Goal: Navigation & Orientation: Go to known website

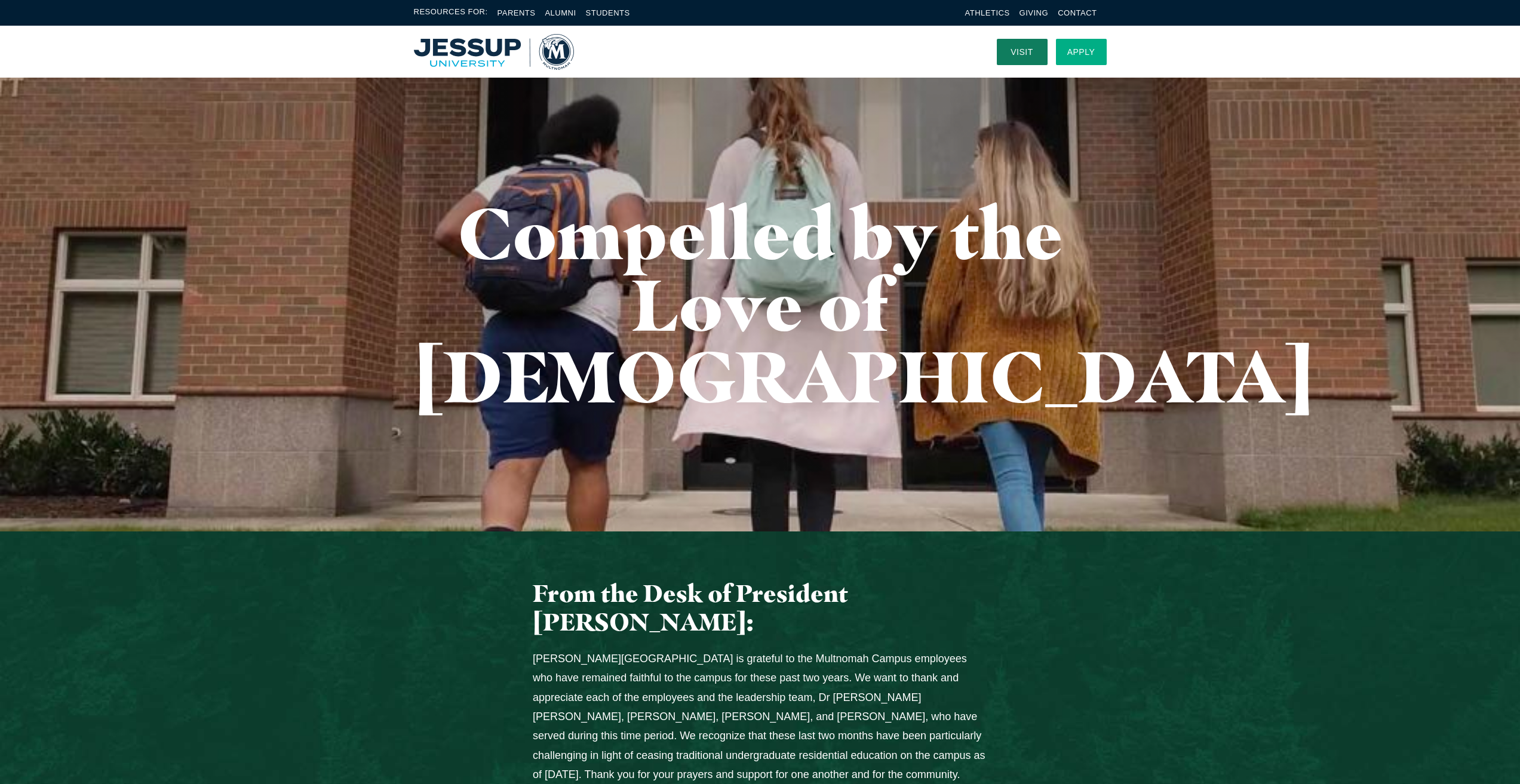
click at [1069, 54] on link "Apply" at bounding box center [1081, 51] width 51 height 26
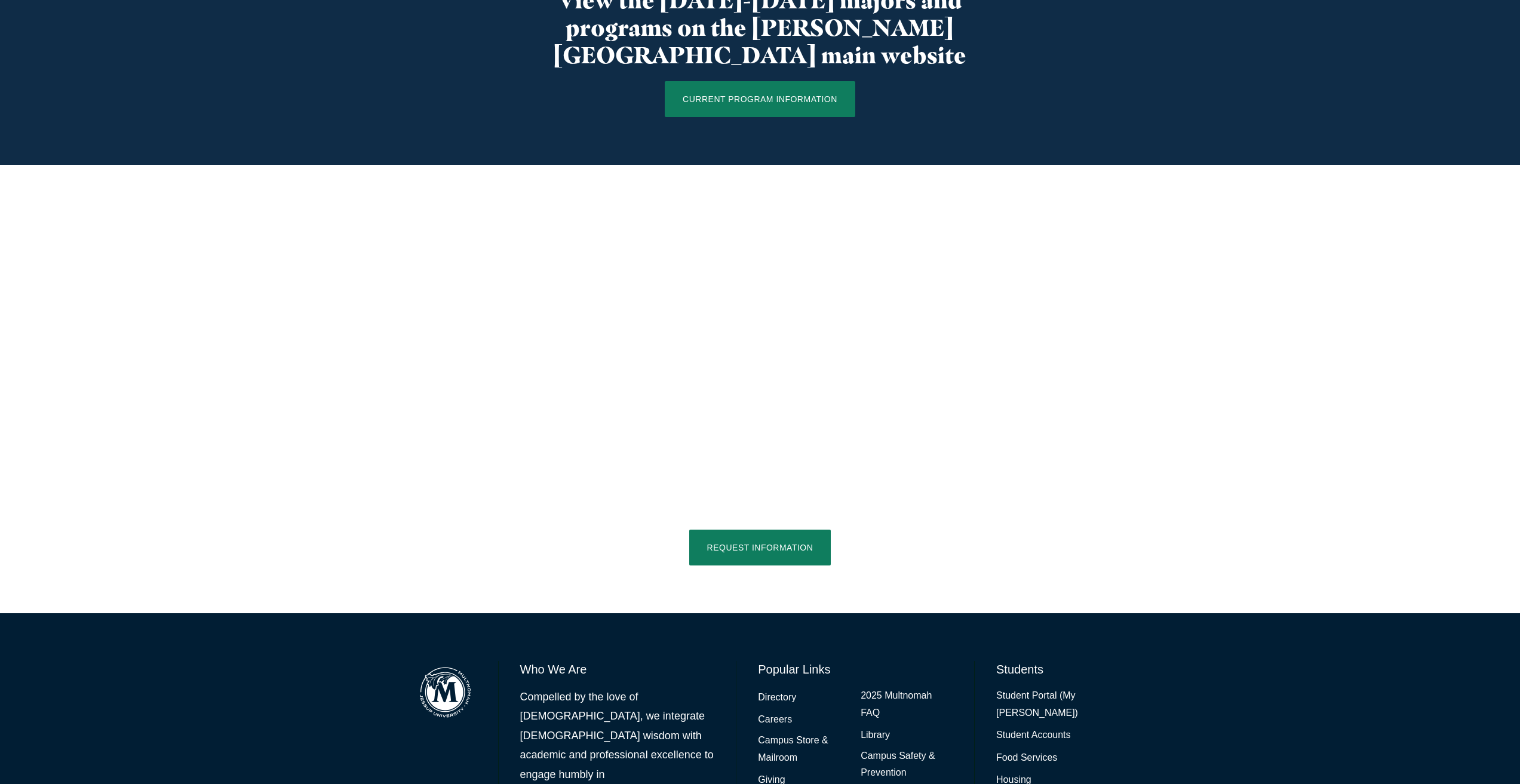
scroll to position [849, 0]
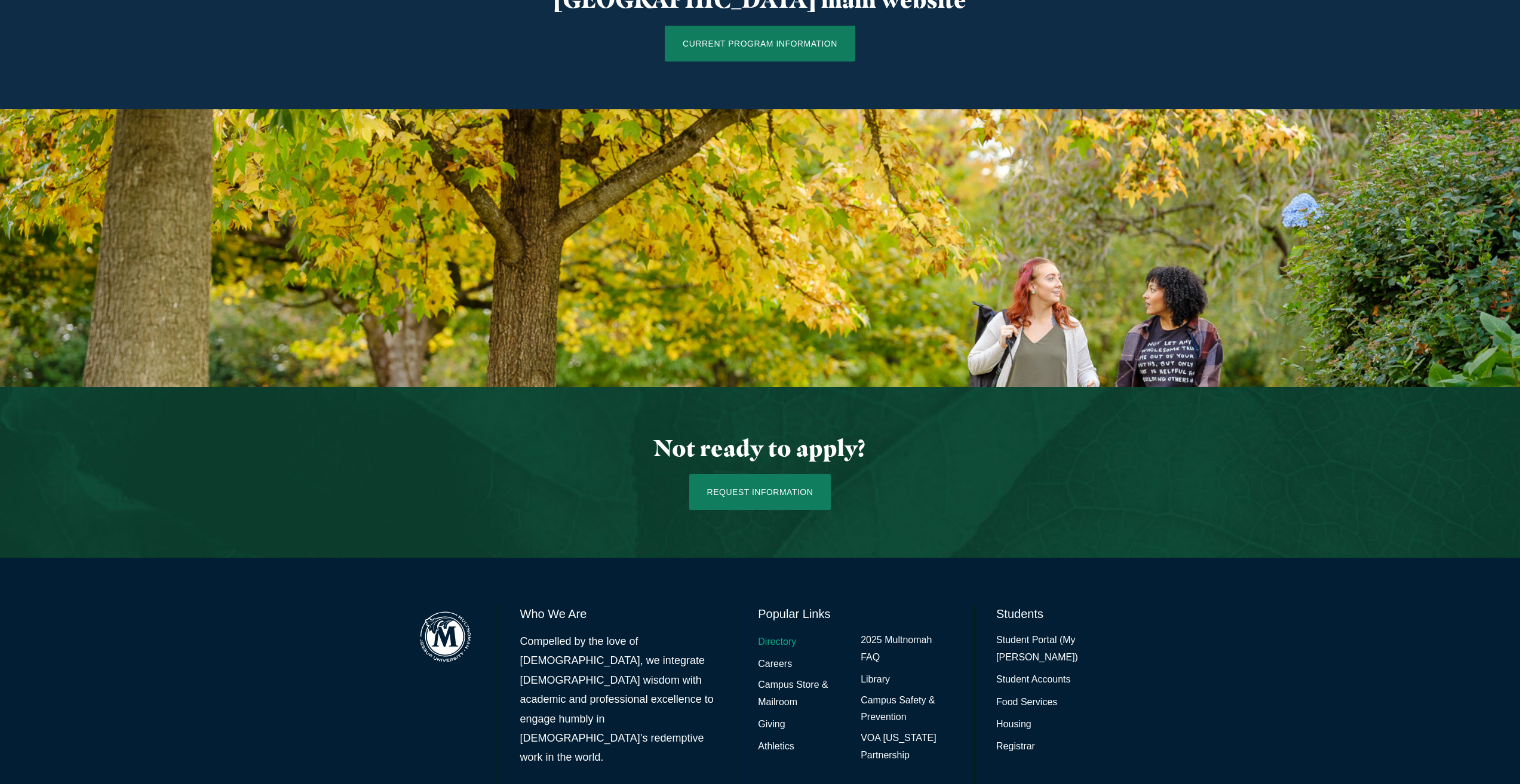
click at [775, 634] on link "Directory" at bounding box center [777, 642] width 39 height 17
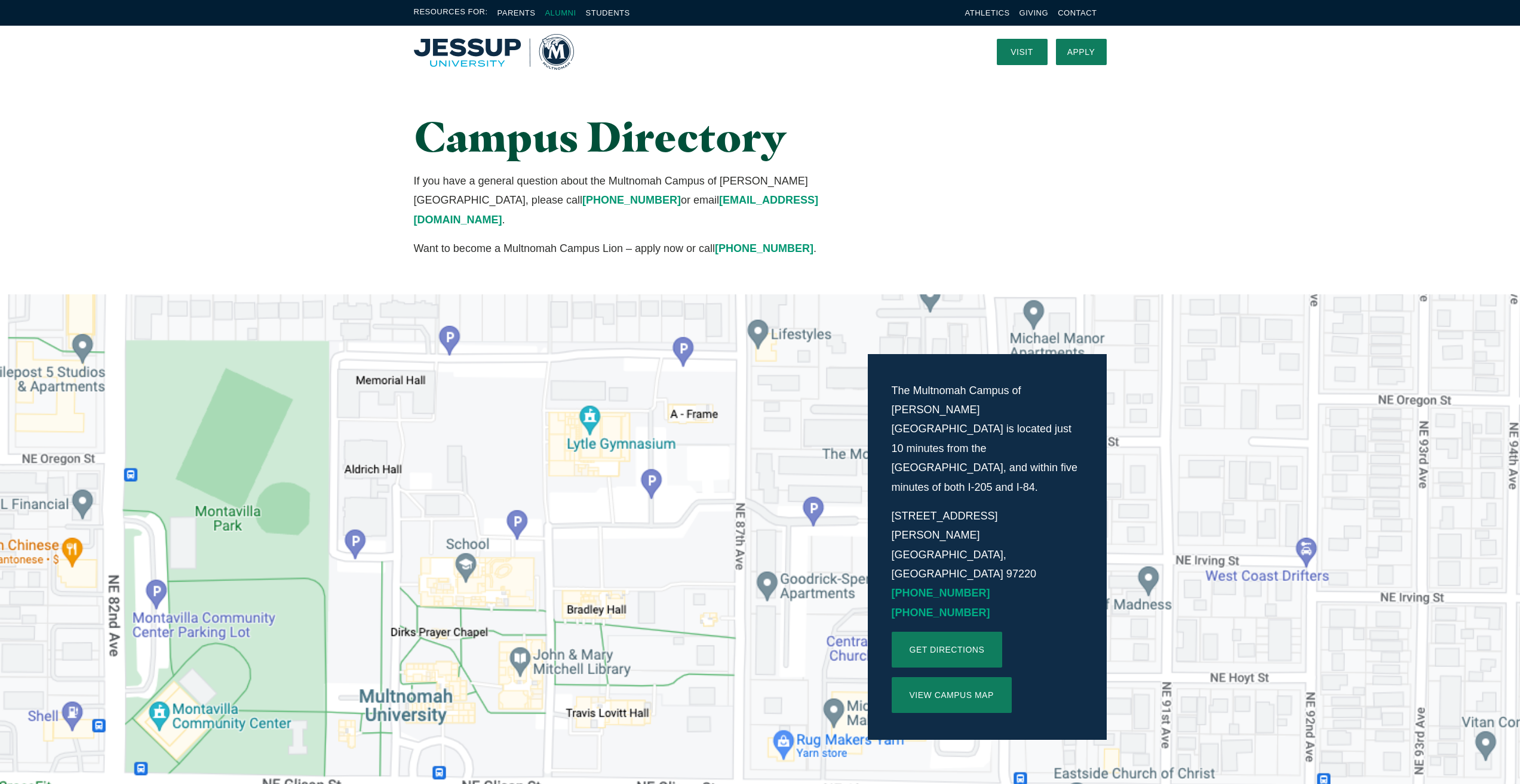
click at [564, 13] on link "Alumni" at bounding box center [560, 13] width 31 height 9
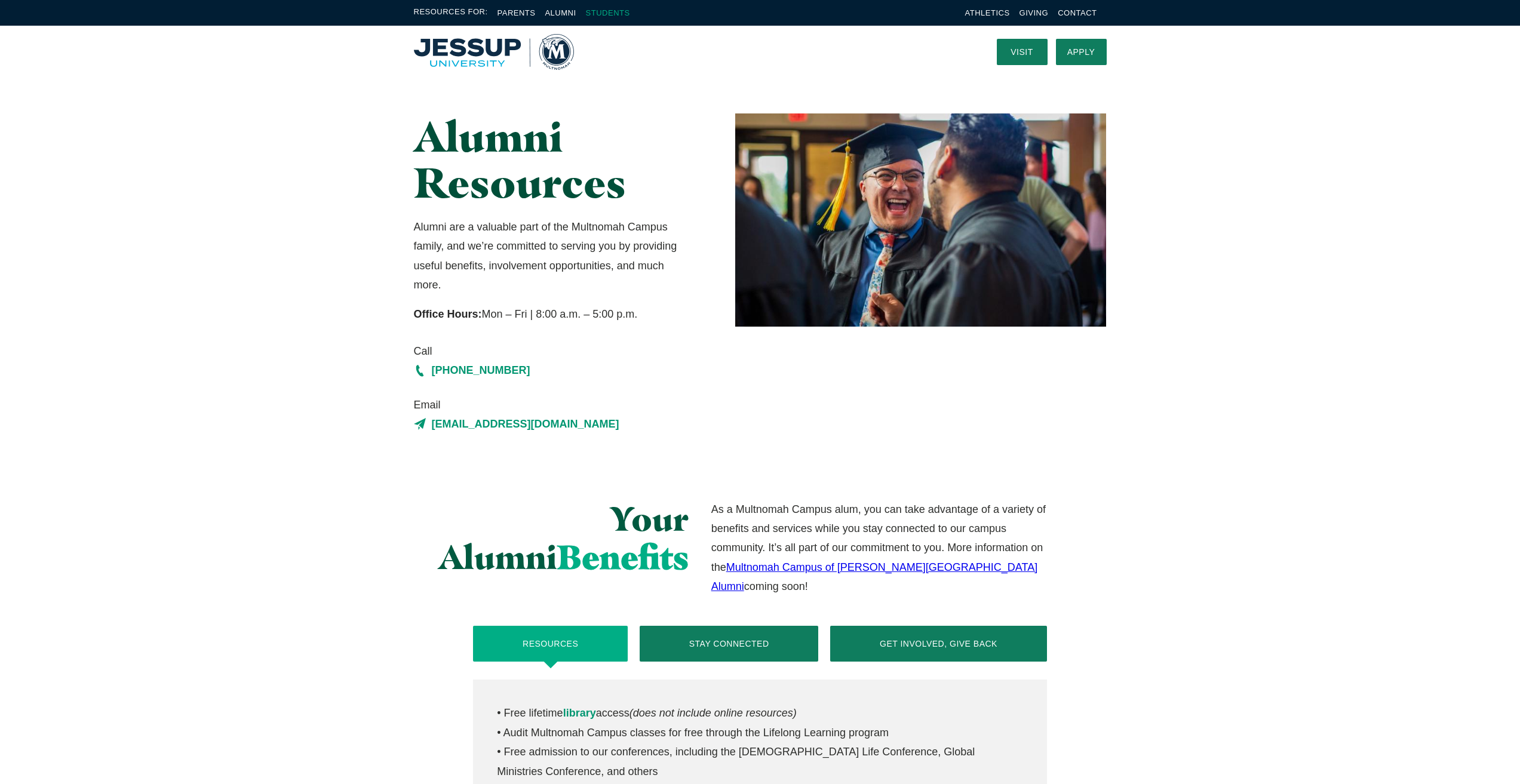
click at [609, 15] on link "Students" at bounding box center [608, 13] width 44 height 9
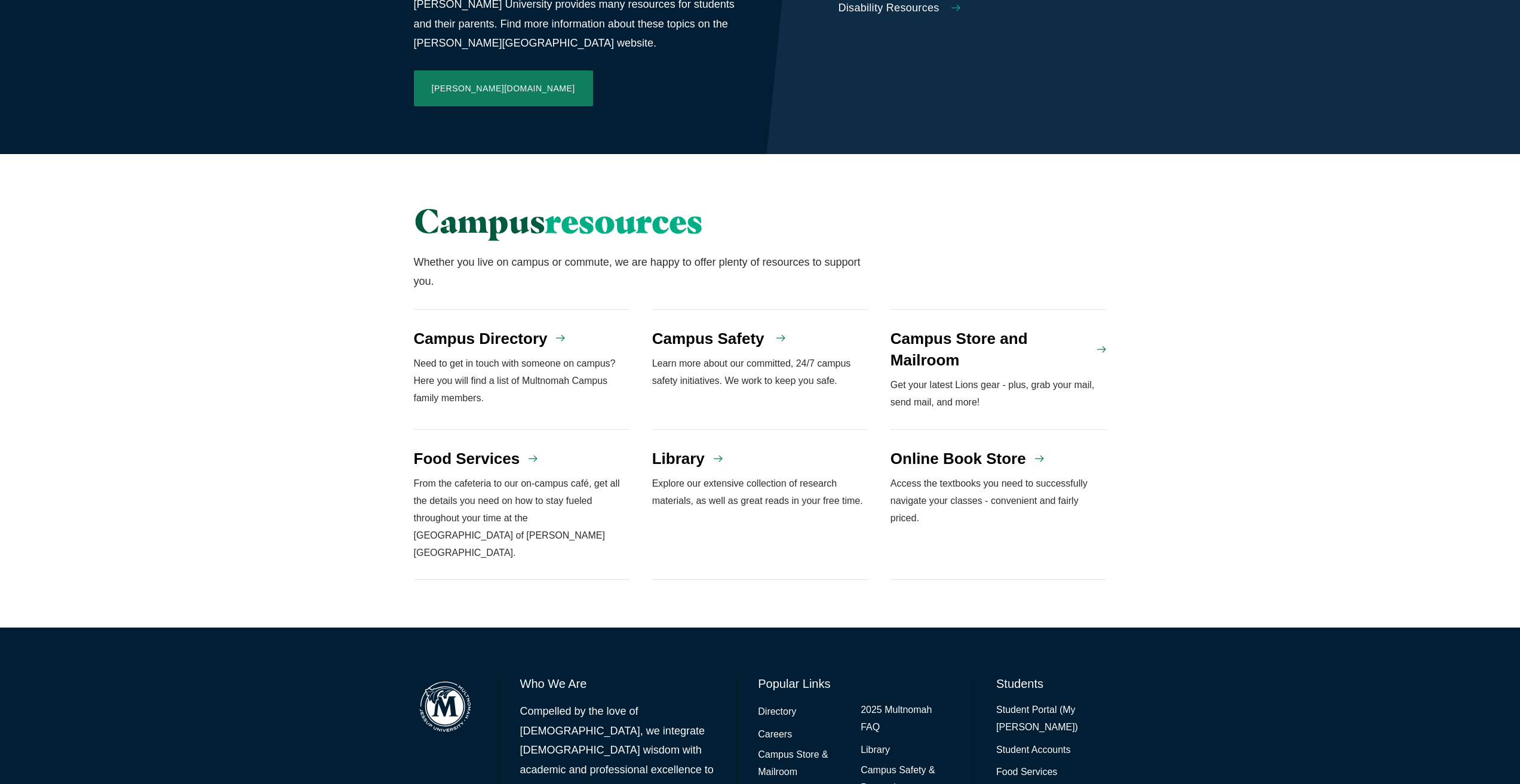
scroll to position [825, 0]
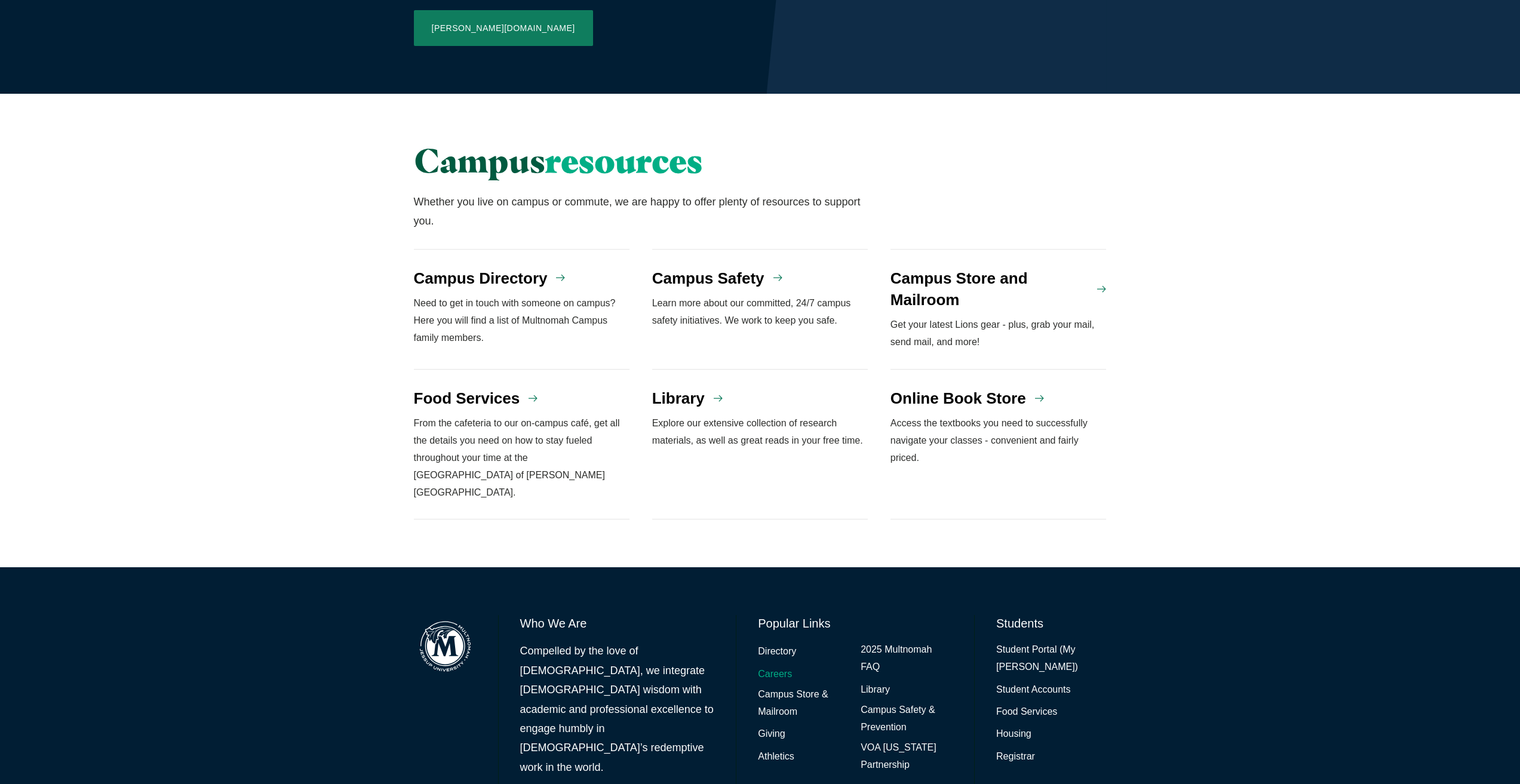
click at [780, 666] on link "Careers" at bounding box center [774, 674] width 34 height 17
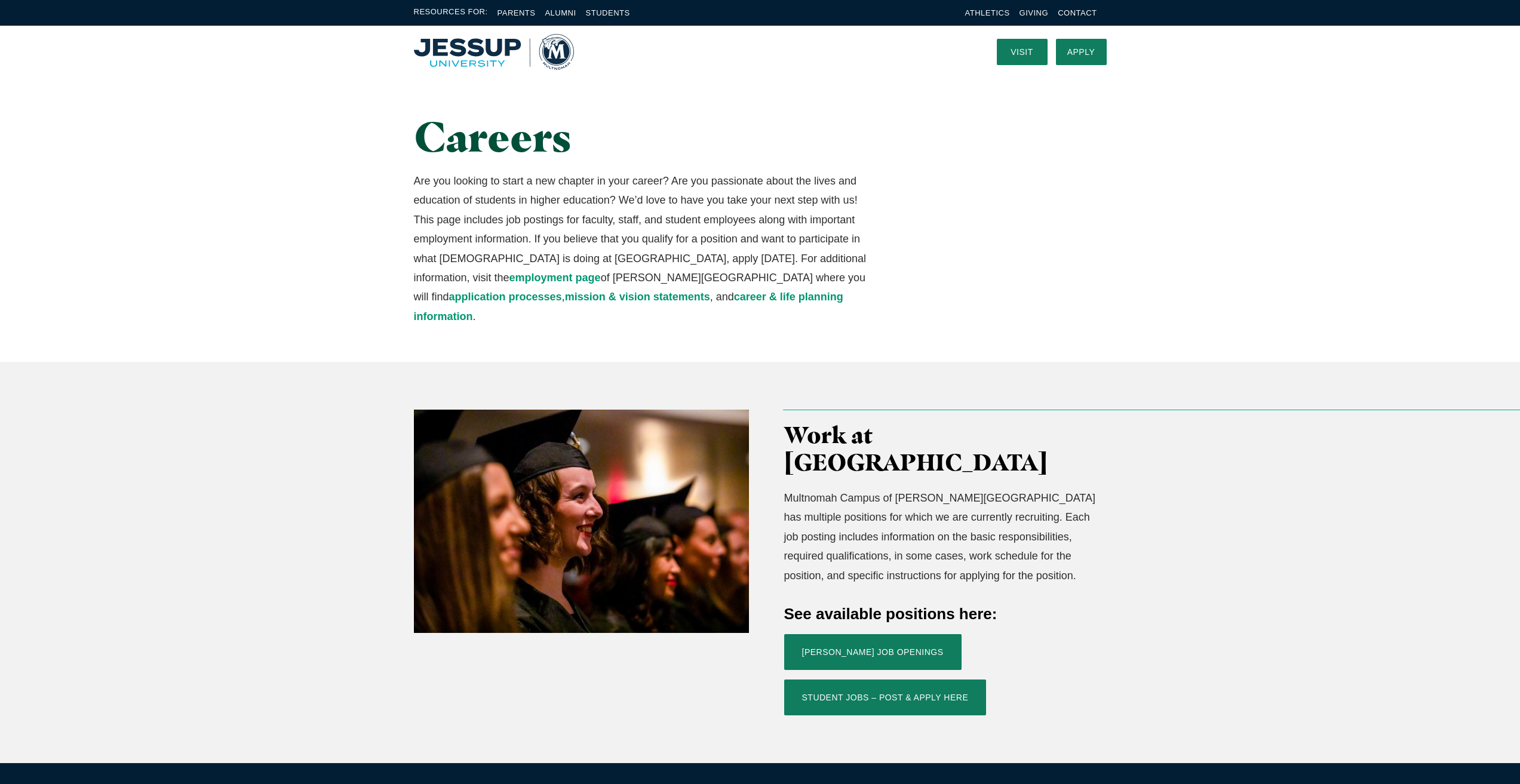
click at [485, 49] on img "Home" at bounding box center [494, 51] width 160 height 36
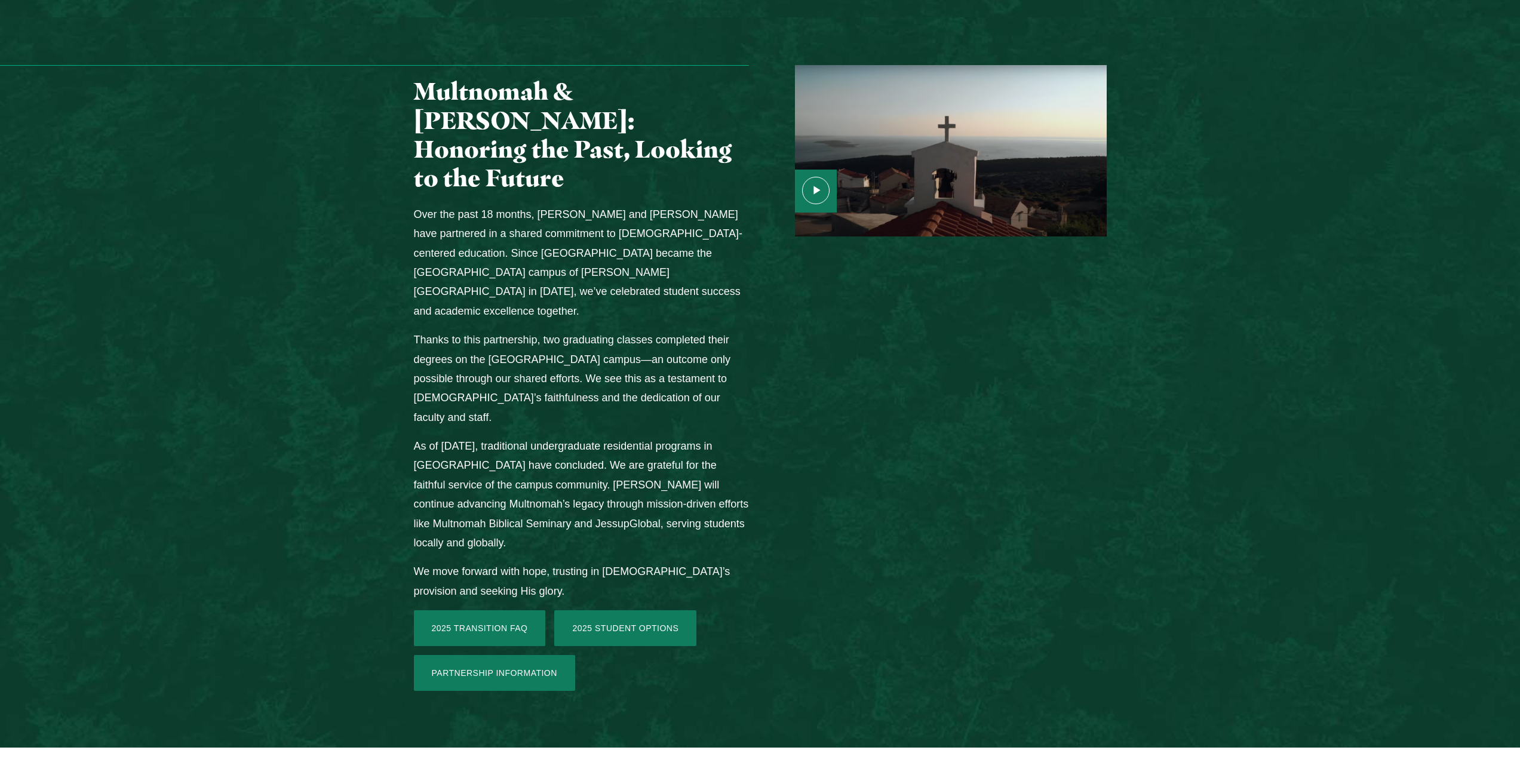
scroll to position [1851, 0]
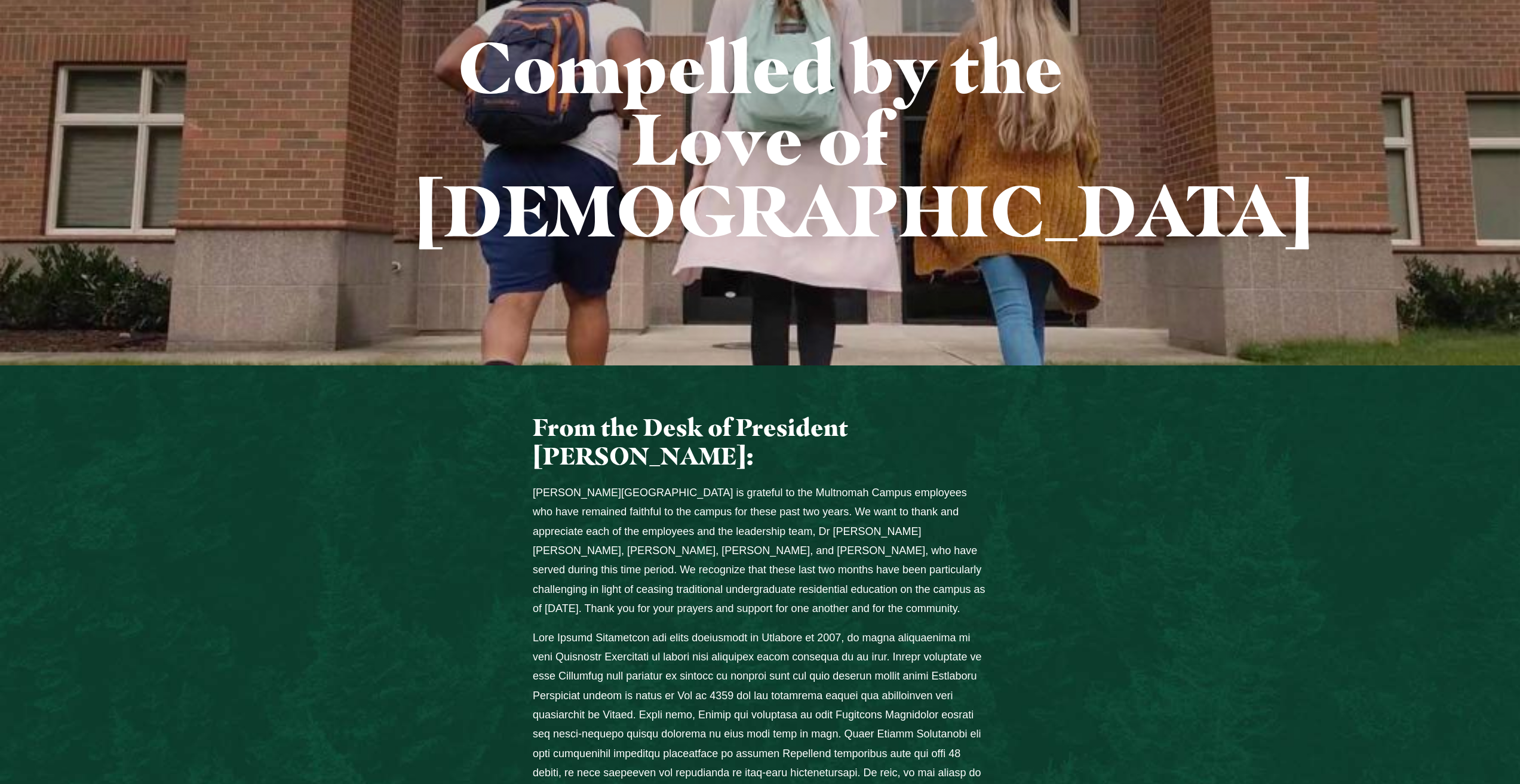
scroll to position [0, 0]
